Goal: Complete application form: Complete application form

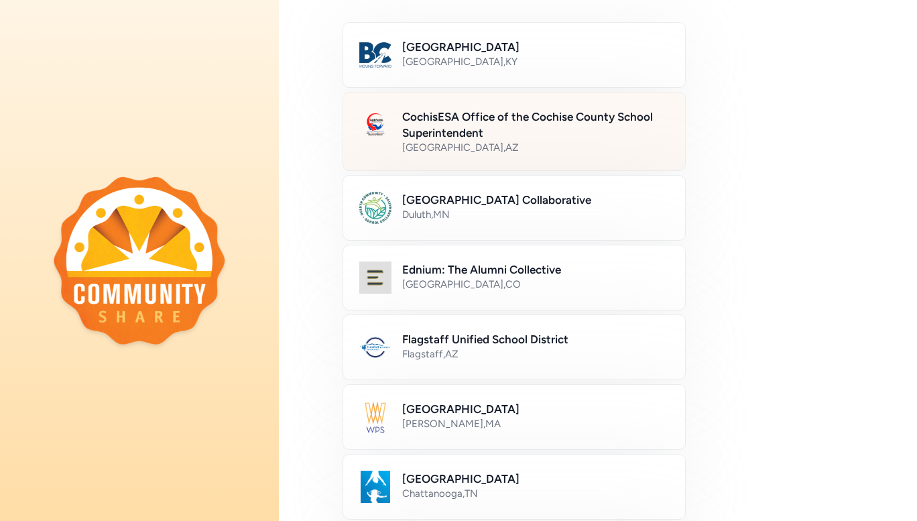
scroll to position [201, 0]
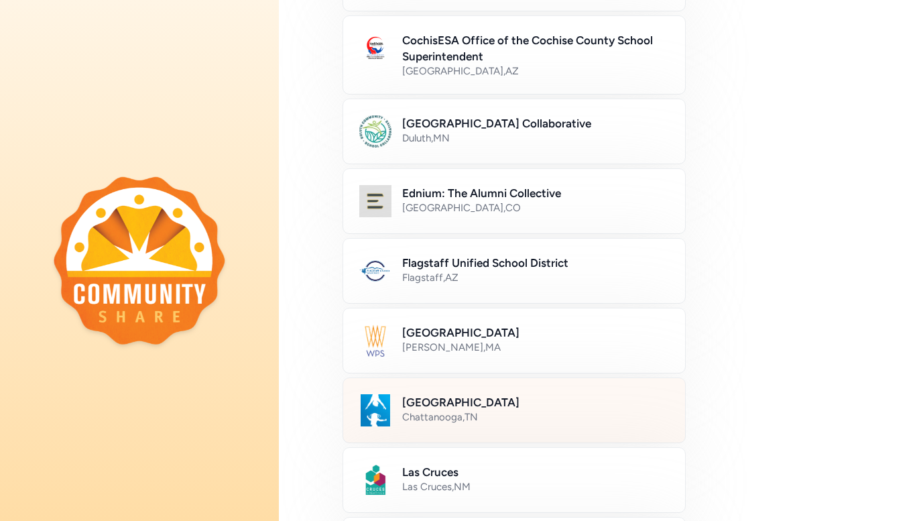
click at [501, 391] on div "Hamilton County Schools Chattanooga , TN" at bounding box center [514, 410] width 343 height 66
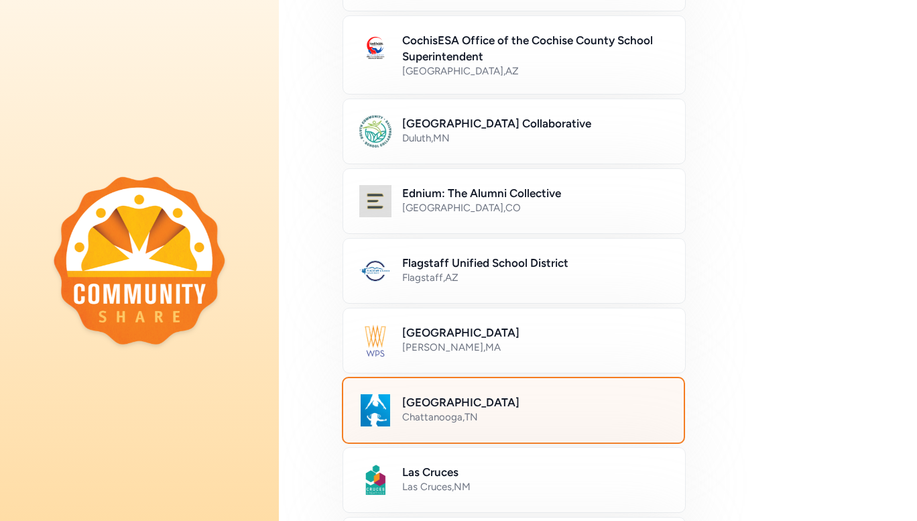
click at [489, 410] on div "Chattanooga , TN" at bounding box center [534, 416] width 265 height 13
click at [507, 406] on h2 "Hamilton County Schools" at bounding box center [534, 402] width 265 height 16
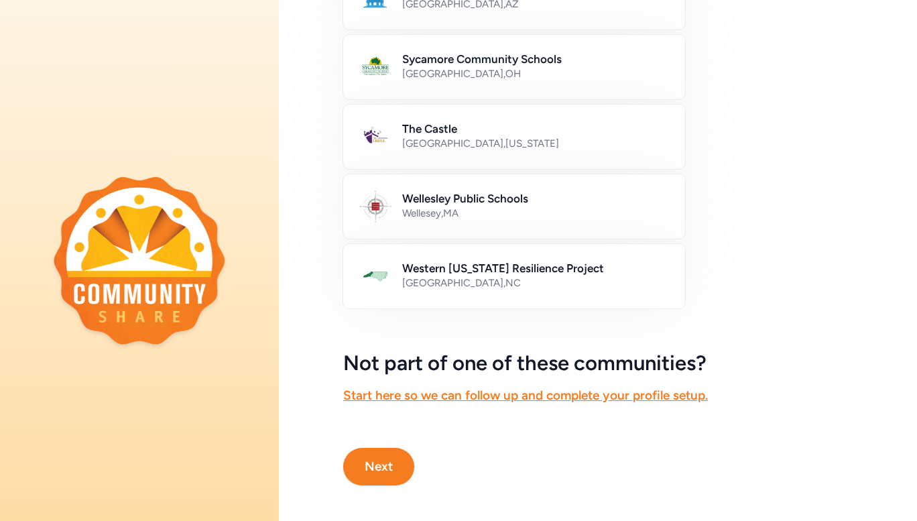
scroll to position [771, 0]
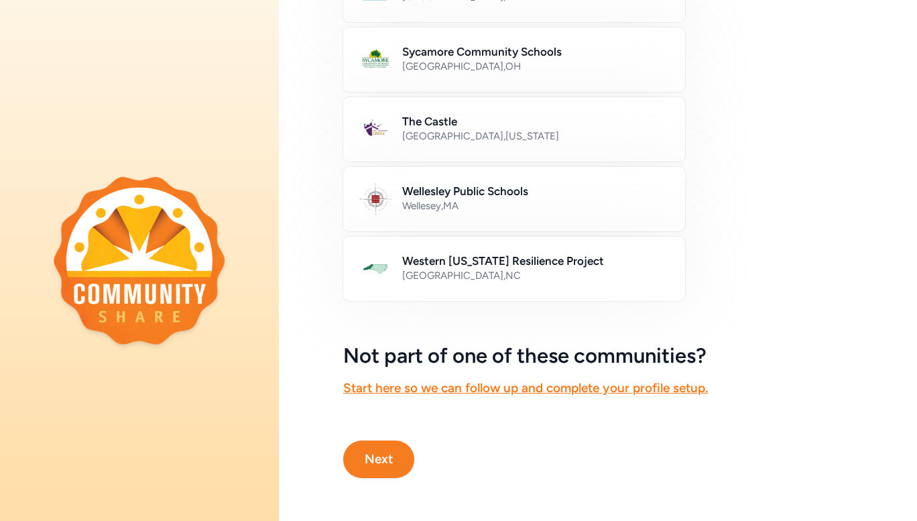
click at [408, 456] on button "Next" at bounding box center [378, 459] width 71 height 38
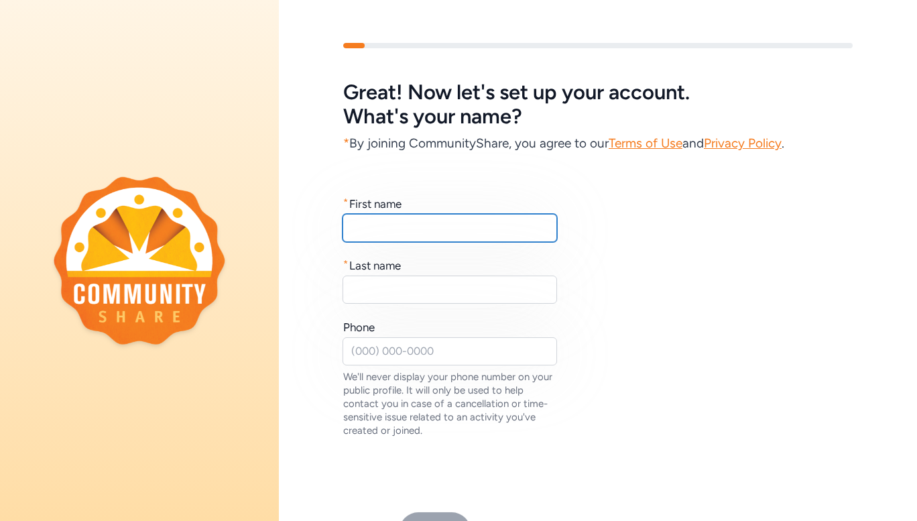
click at [442, 225] on input "text" at bounding box center [450, 228] width 214 height 28
type input "Naomi"
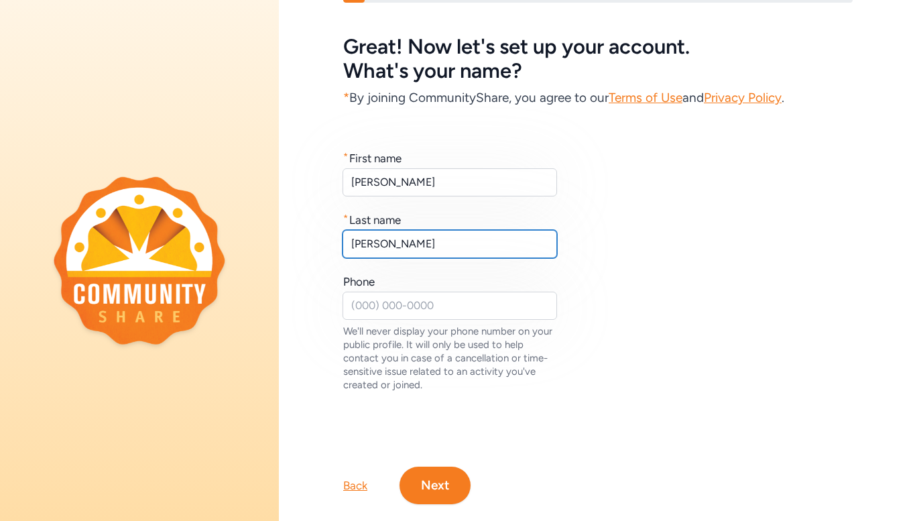
scroll to position [82, 0]
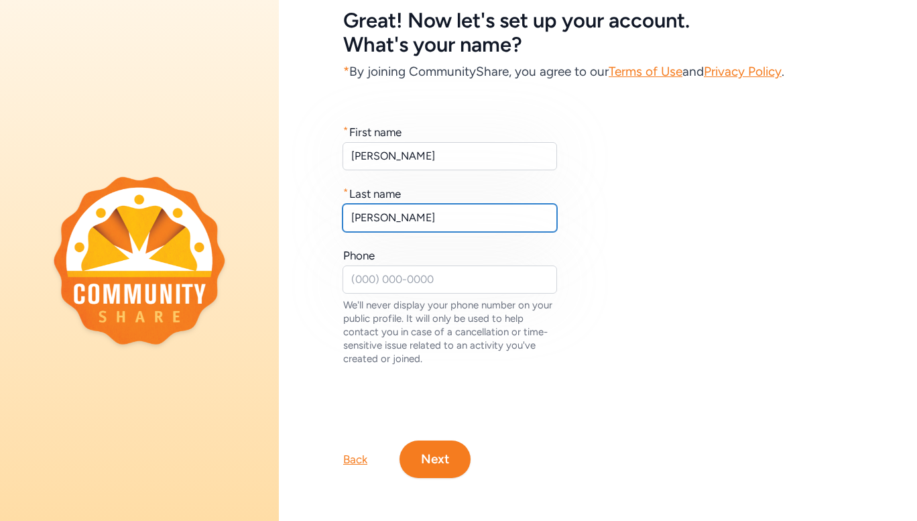
type input "Brumm"
click at [475, 441] on div "Back Next" at bounding box center [598, 437] width 638 height 80
click at [456, 451] on button "Next" at bounding box center [434, 459] width 71 height 38
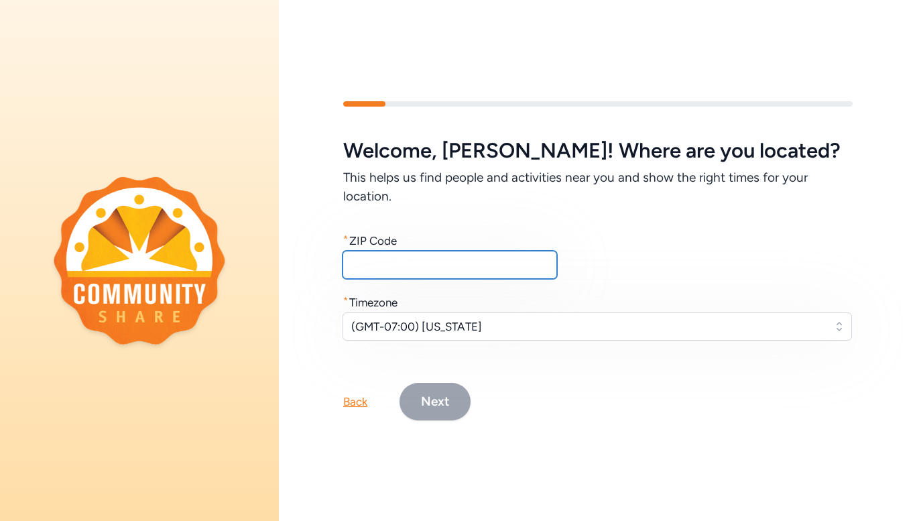
click at [516, 260] on input "text" at bounding box center [450, 265] width 214 height 28
type input "37412"
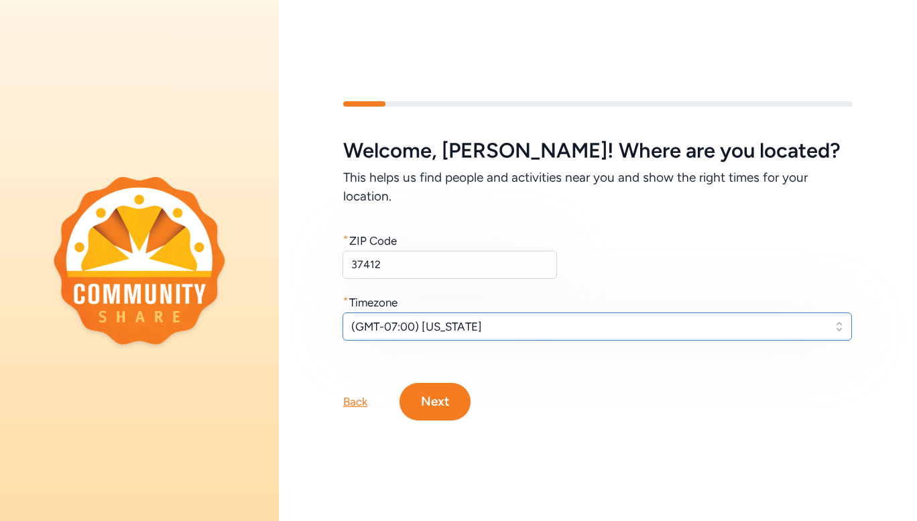
click at [516, 332] on button "(GMT-07:00) Arizona" at bounding box center [597, 326] width 509 height 28
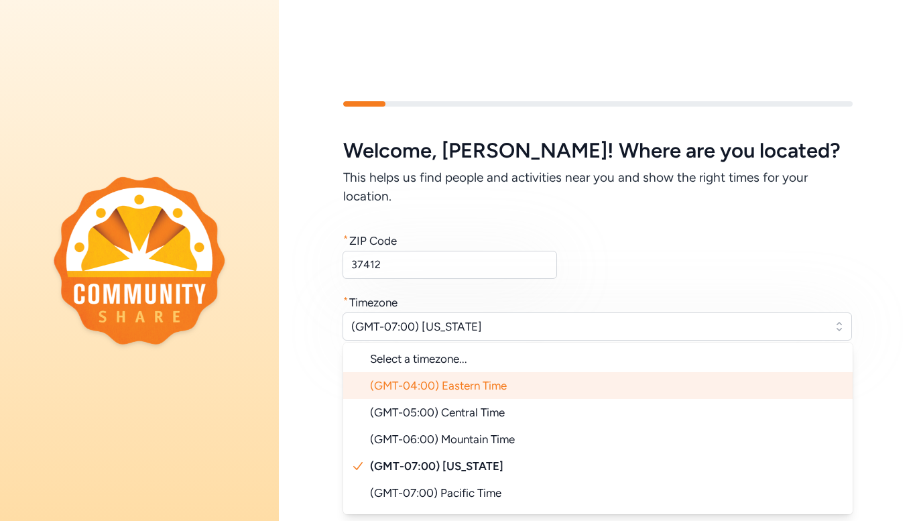
click at [505, 388] on li "(GMT-04:00) Eastern Time" at bounding box center [597, 385] width 509 height 27
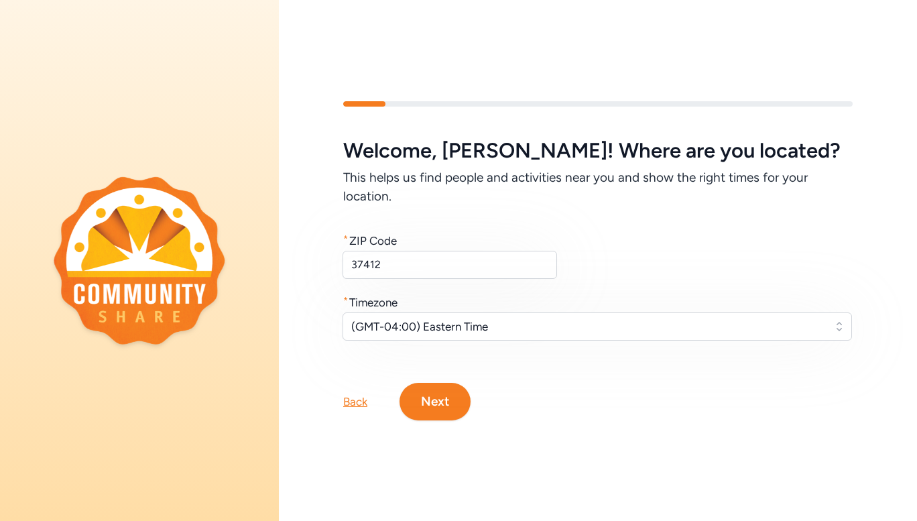
click at [457, 397] on button "Next" at bounding box center [434, 402] width 71 height 38
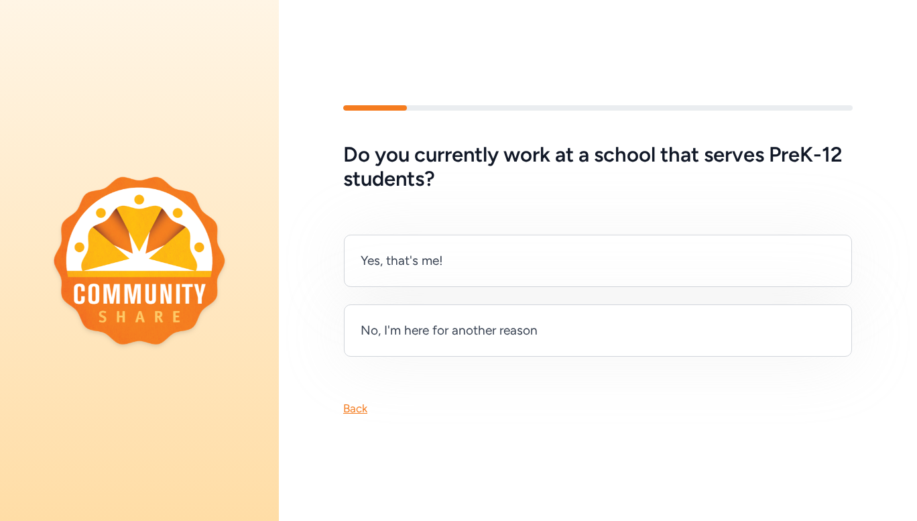
click at [357, 406] on div "Back" at bounding box center [355, 408] width 24 height 16
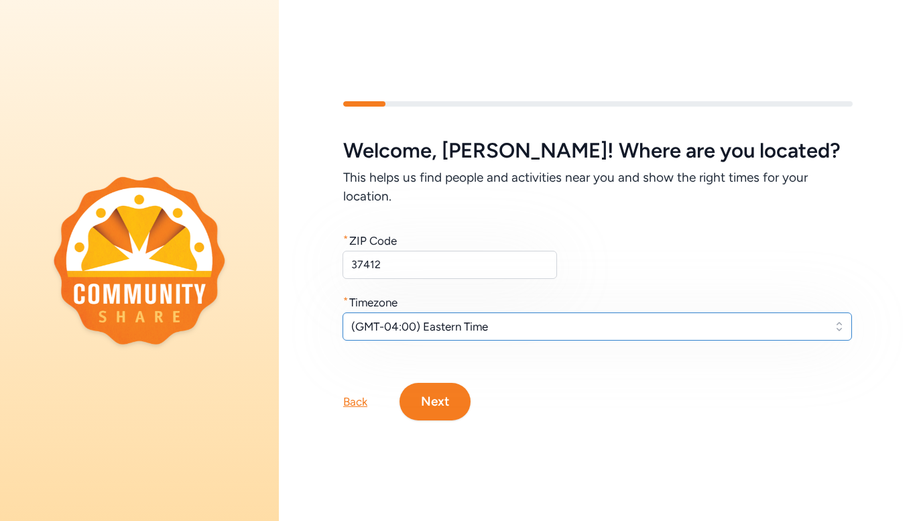
click at [489, 328] on span "(GMT-04:00) Eastern Time" at bounding box center [587, 326] width 473 height 16
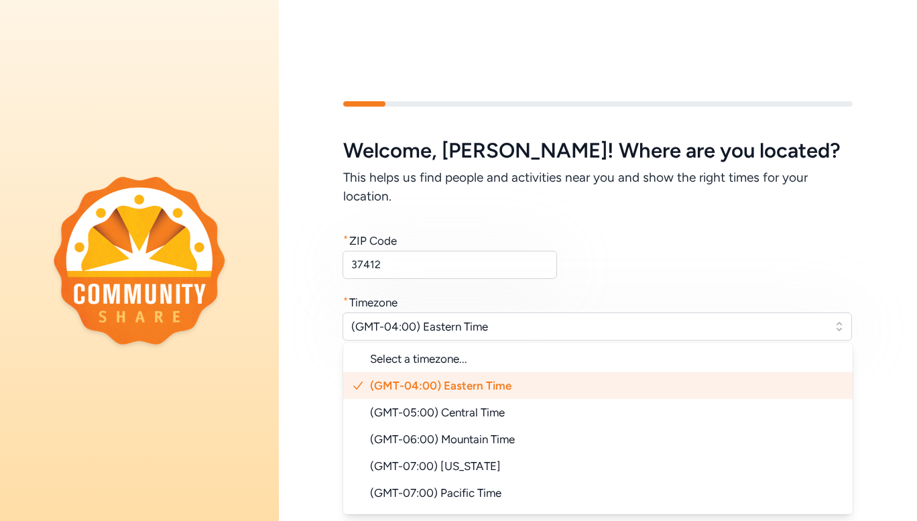
click at [499, 380] on span "(GMT-04:00) Eastern Time" at bounding box center [440, 385] width 141 height 13
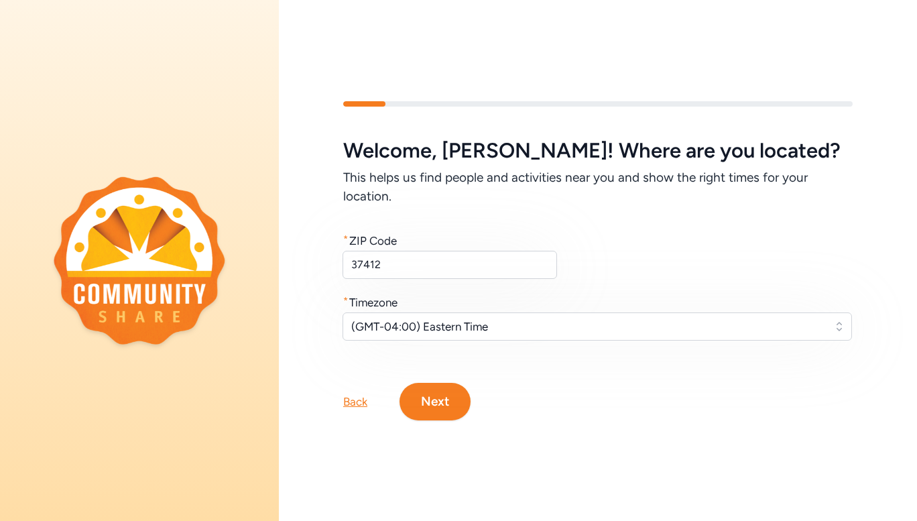
click at [443, 387] on button "Next" at bounding box center [434, 402] width 71 height 38
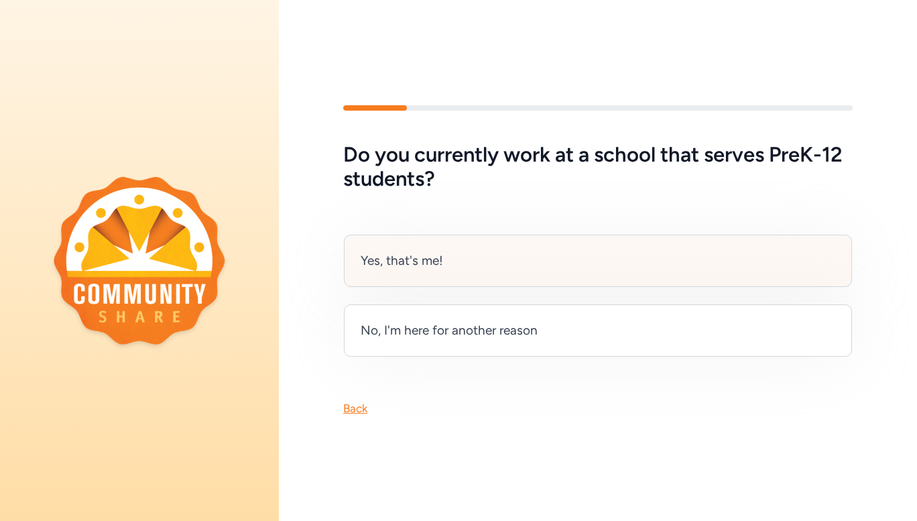
click at [481, 259] on div "Yes, that's me!" at bounding box center [598, 261] width 508 height 52
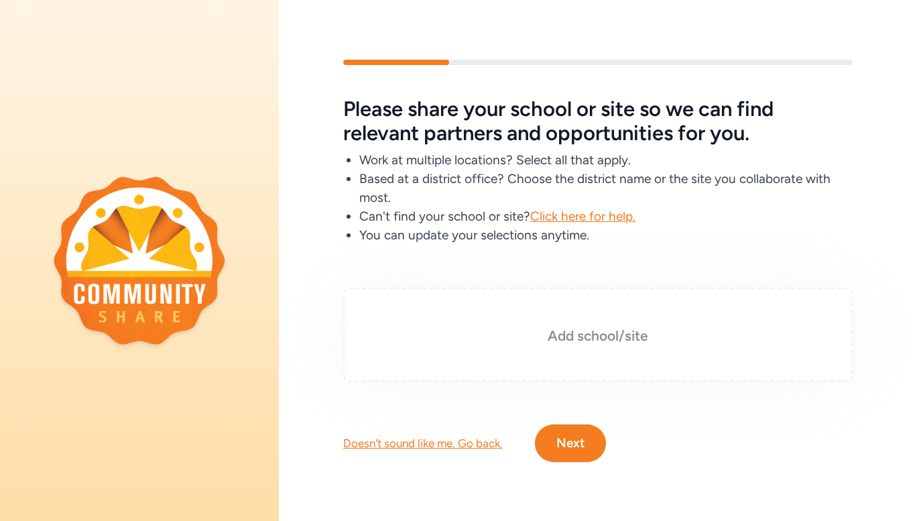
click at [566, 331] on h3 "Add school/site" at bounding box center [598, 335] width 442 height 19
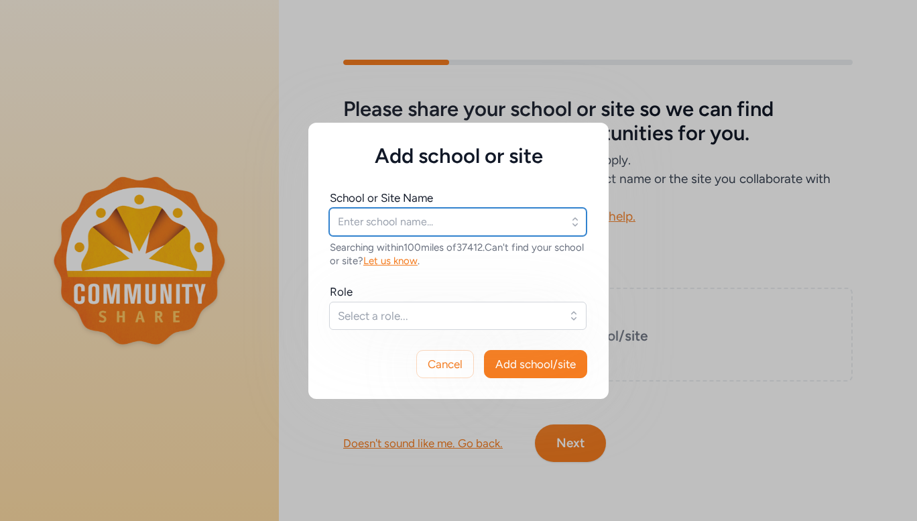
click at [467, 225] on input "text" at bounding box center [457, 222] width 257 height 28
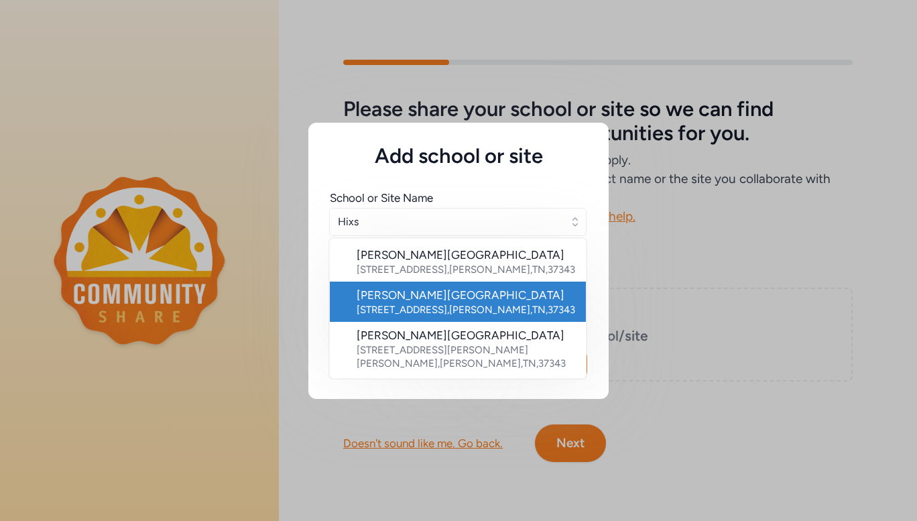
click at [453, 292] on div "Hixson High School" at bounding box center [466, 295] width 219 height 16
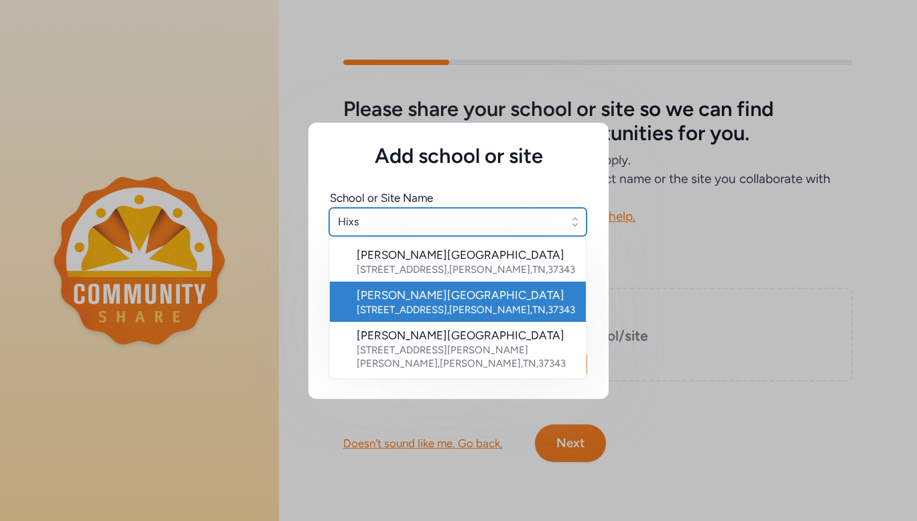
type input "Hixson High School"
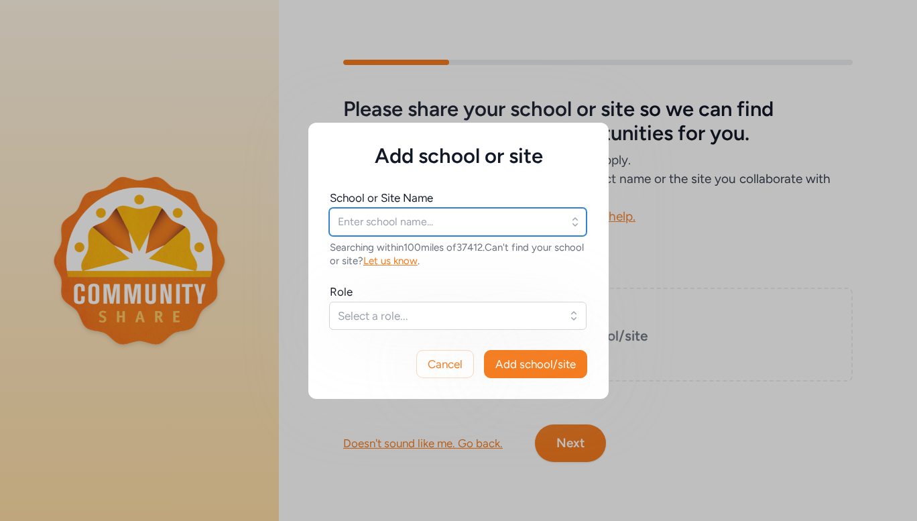
type input "Hixson High School"
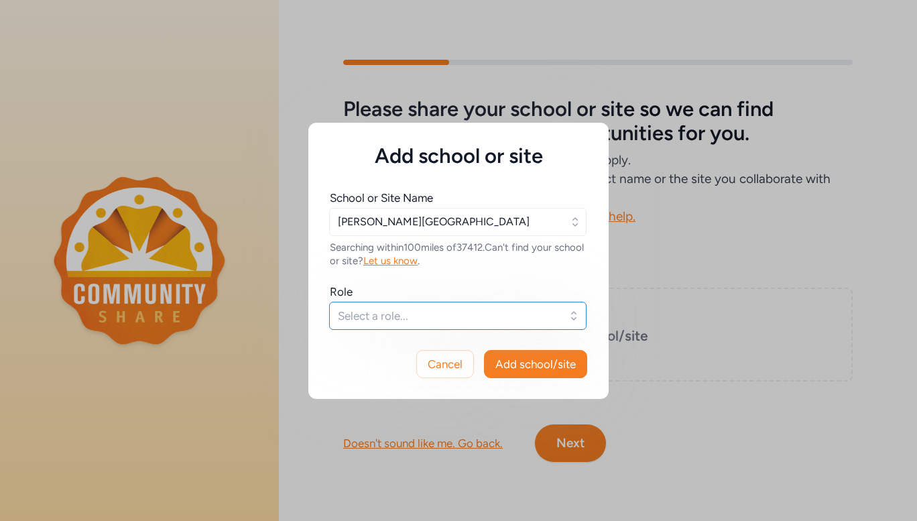
click at [450, 310] on span "Select a role..." at bounding box center [448, 316] width 221 height 16
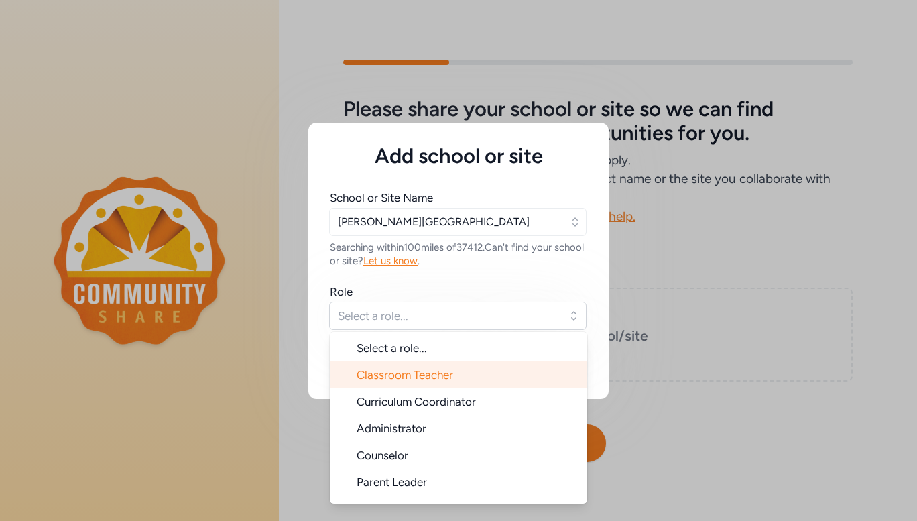
click at [422, 369] on span "Classroom Teacher" at bounding box center [405, 374] width 97 height 13
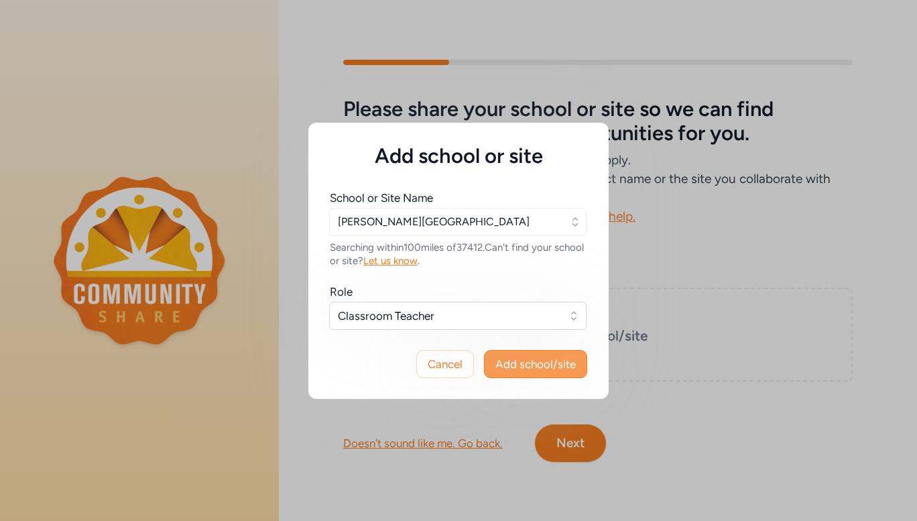
click at [541, 367] on span "Add school/site" at bounding box center [535, 364] width 80 height 16
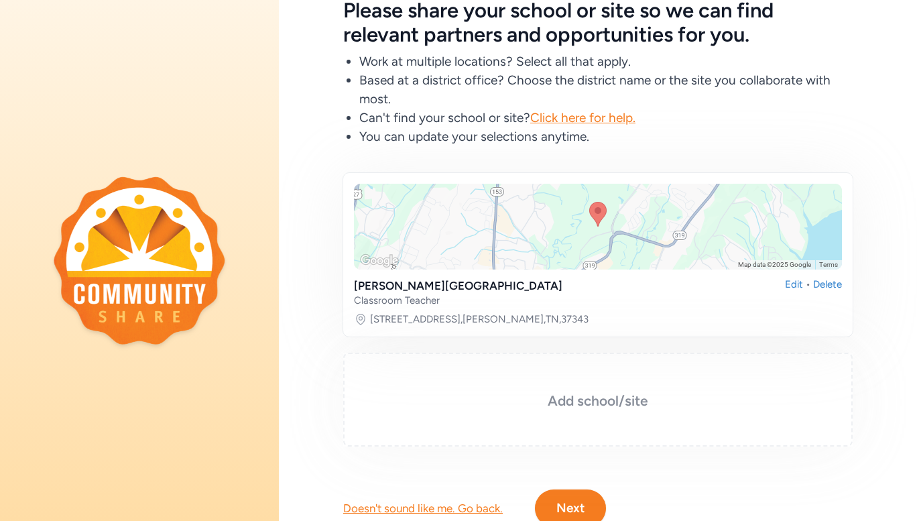
scroll to position [141, 0]
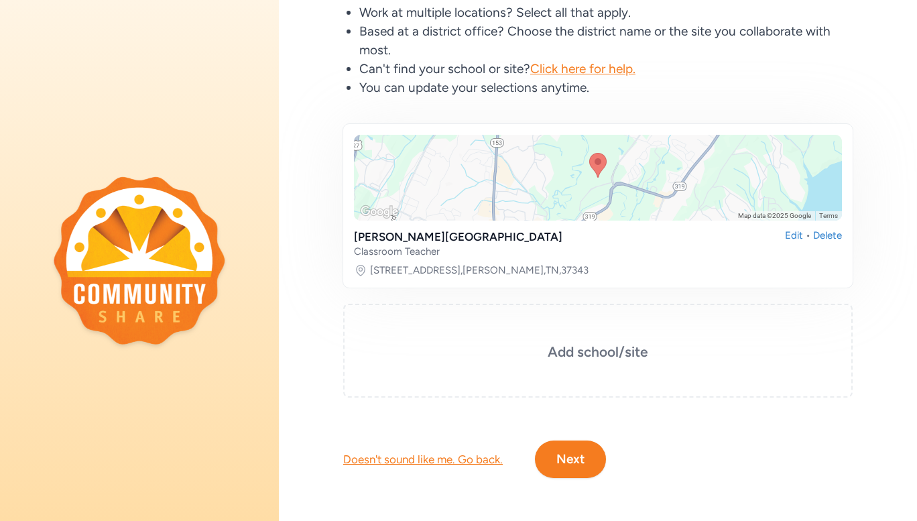
click at [586, 453] on button "Next" at bounding box center [570, 459] width 71 height 38
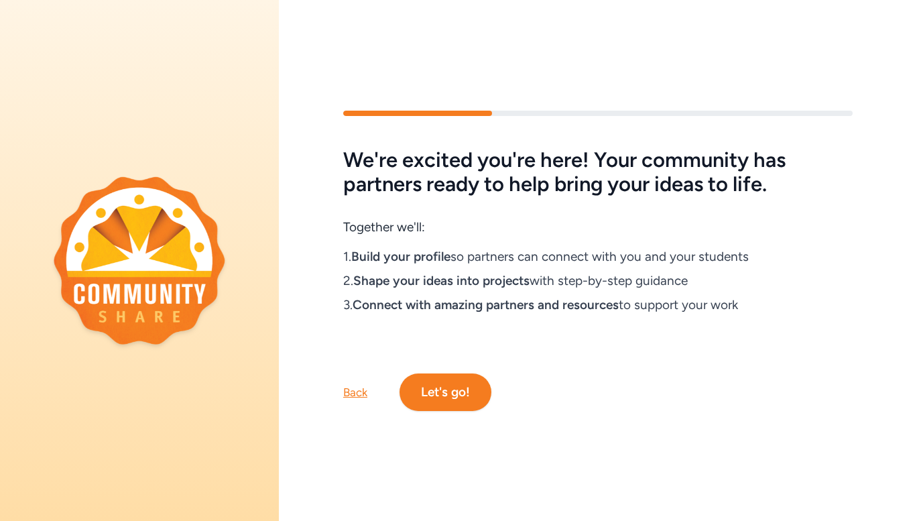
click at [442, 383] on button "Let's go!" at bounding box center [445, 392] width 92 height 38
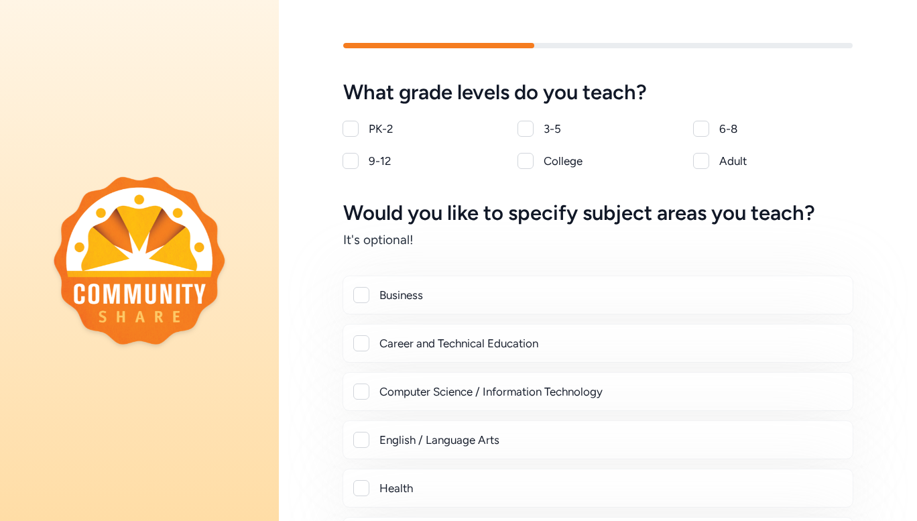
click at [370, 159] on div "9-12" at bounding box center [435, 161] width 133 height 16
checkbox input "true"
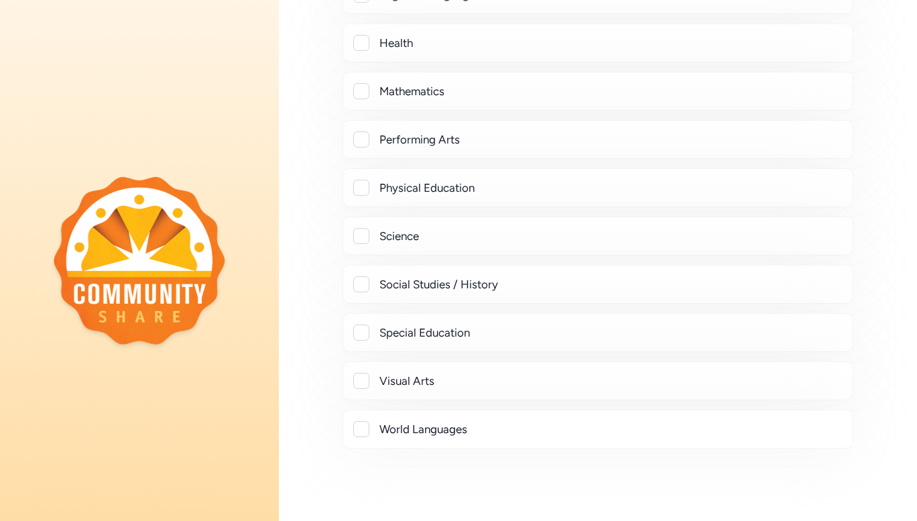
scroll to position [469, 0]
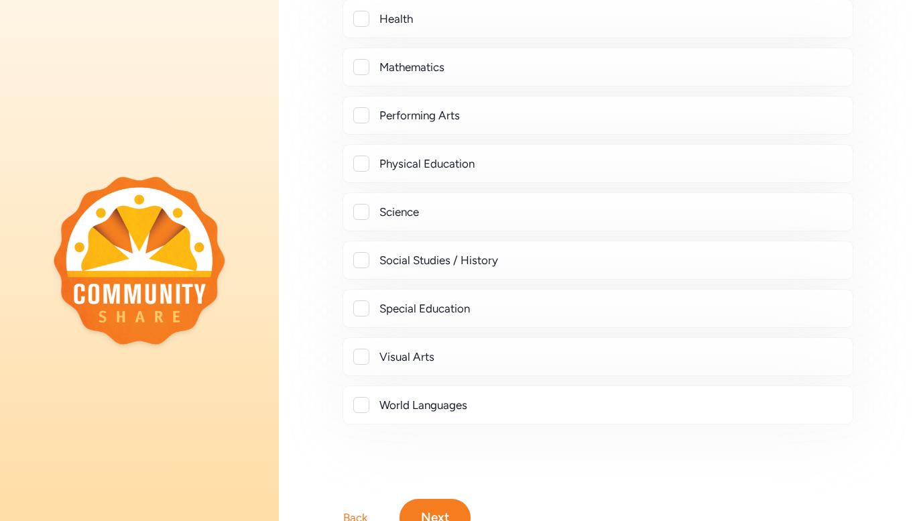
drag, startPoint x: 375, startPoint y: 359, endPoint x: 393, endPoint y: 373, distance: 22.4
click at [375, 359] on div "Visual Arts" at bounding box center [598, 357] width 488 height 16
click at [366, 356] on div at bounding box center [361, 357] width 16 height 16
checkbox input "true"
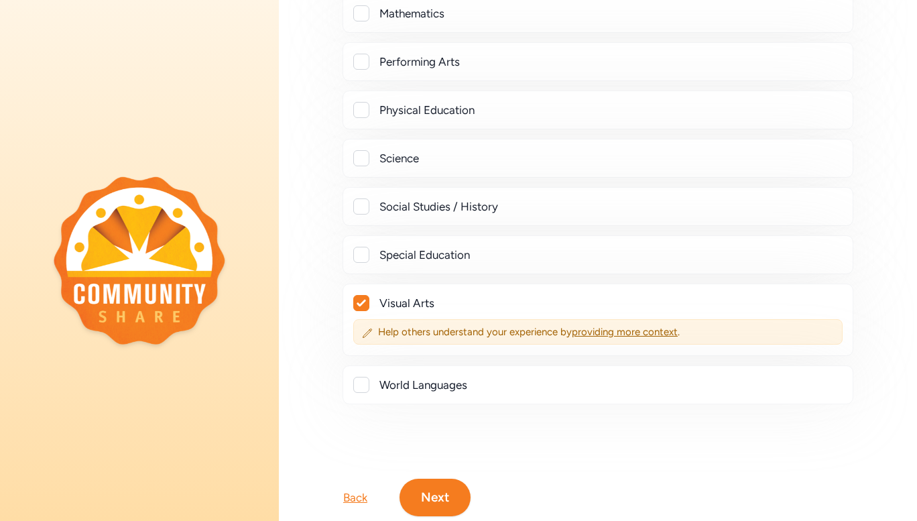
scroll to position [571, 0]
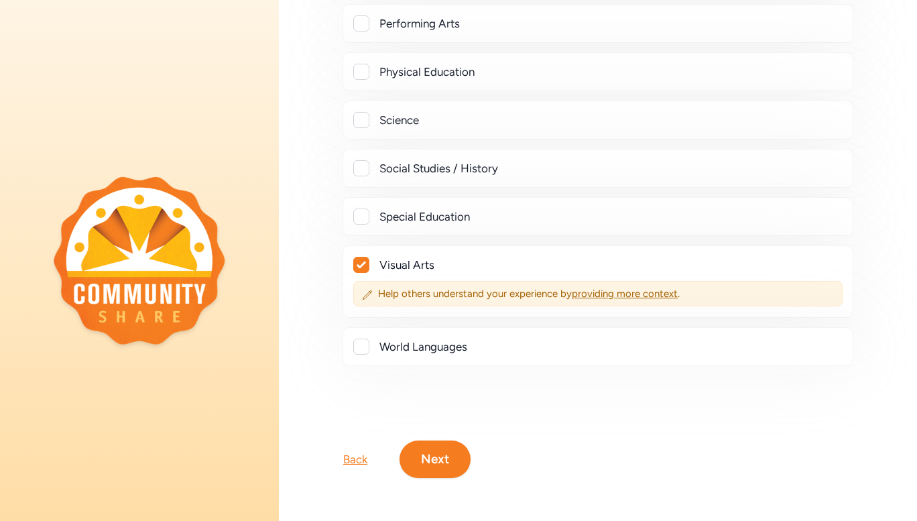
click at [442, 456] on button "Next" at bounding box center [434, 459] width 71 height 38
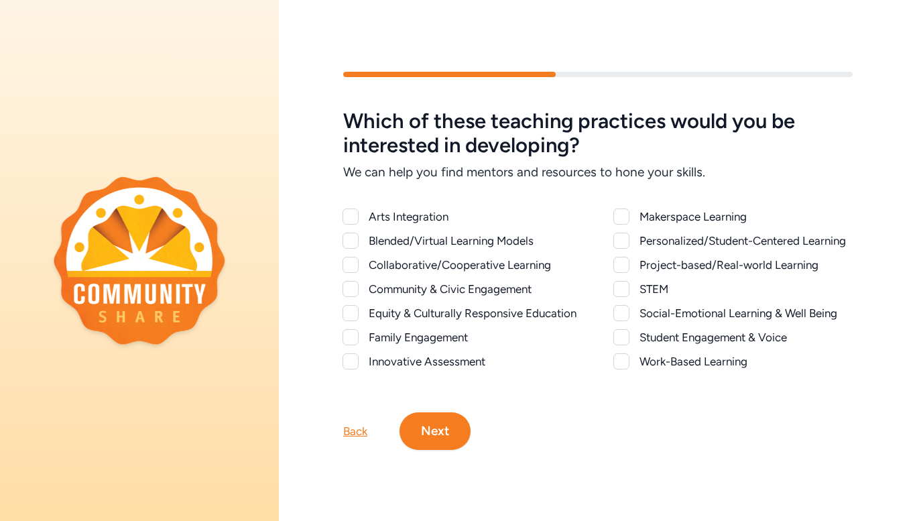
click at [433, 208] on div "Arts Integration" at bounding box center [475, 216] width 213 height 16
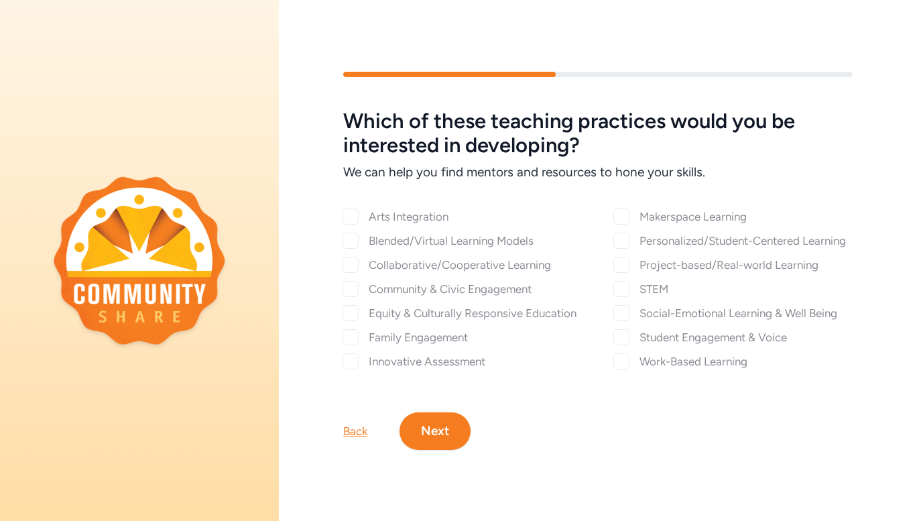
checkbox input "true"
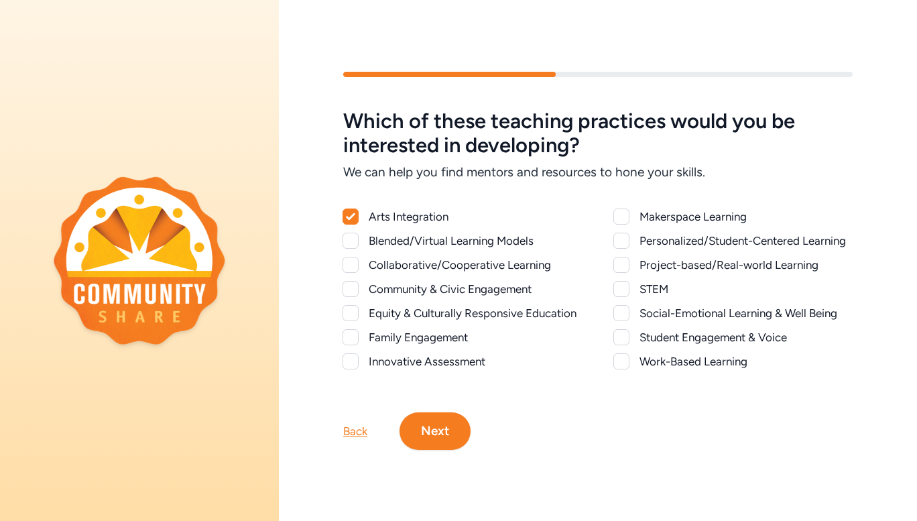
click at [376, 306] on div "Equity & Culturally Responsive Education" at bounding box center [475, 313] width 213 height 16
checkbox input "true"
click at [624, 233] on div at bounding box center [621, 241] width 16 height 16
checkbox input "true"
click at [653, 345] on div "Student Engagement & Voice" at bounding box center [745, 337] width 213 height 16
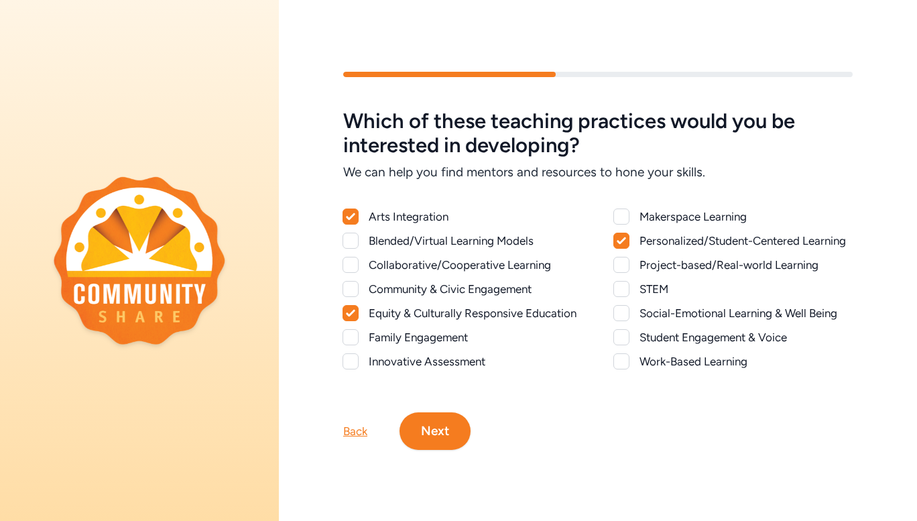
checkbox input "true"
click at [462, 440] on button "Next" at bounding box center [434, 431] width 71 height 38
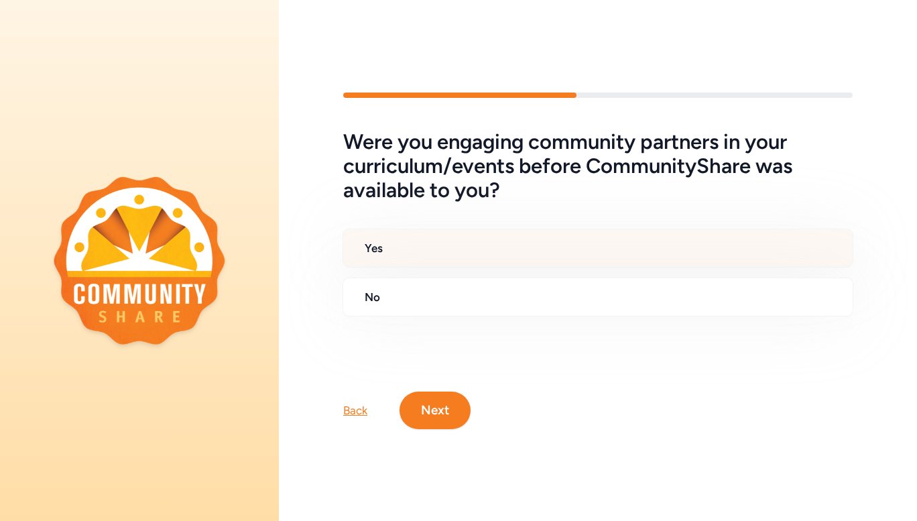
click at [473, 247] on h2 "Yes" at bounding box center [603, 248] width 477 height 16
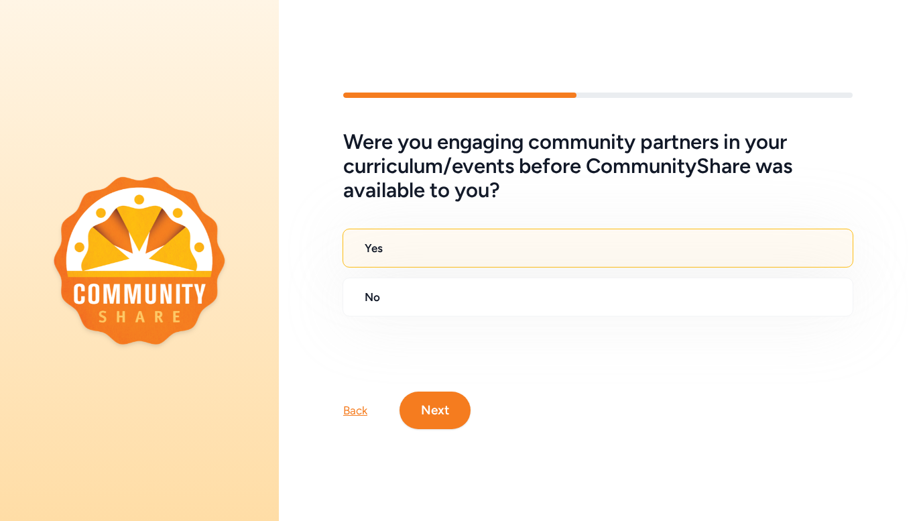
click at [436, 418] on button "Next" at bounding box center [434, 410] width 71 height 38
